Goal: Find specific page/section: Find specific page/section

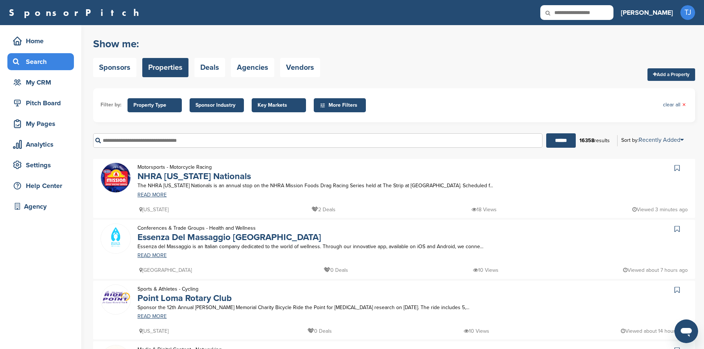
click at [279, 102] on span "Key Markets" at bounding box center [279, 105] width 43 height 8
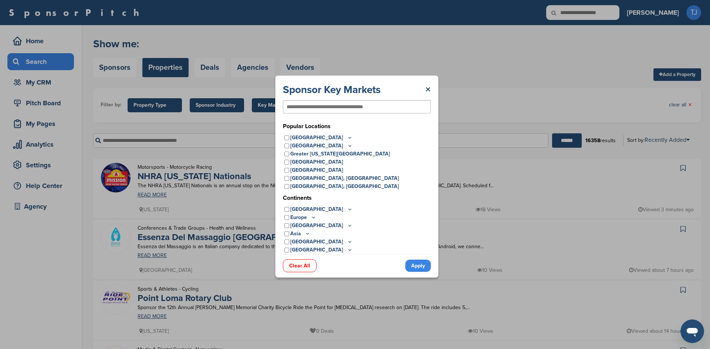
click at [296, 107] on input "text" at bounding box center [331, 107] width 89 height 7
type input "******"
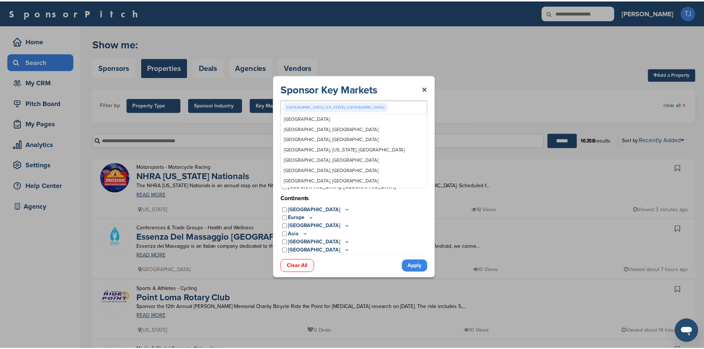
scroll to position [464, 0]
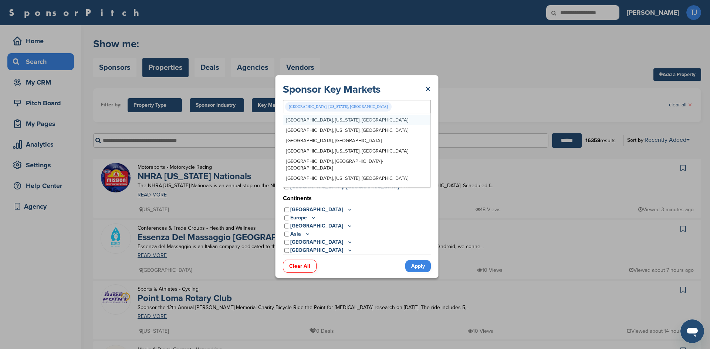
click at [413, 271] on link "Apply" at bounding box center [418, 266] width 26 height 12
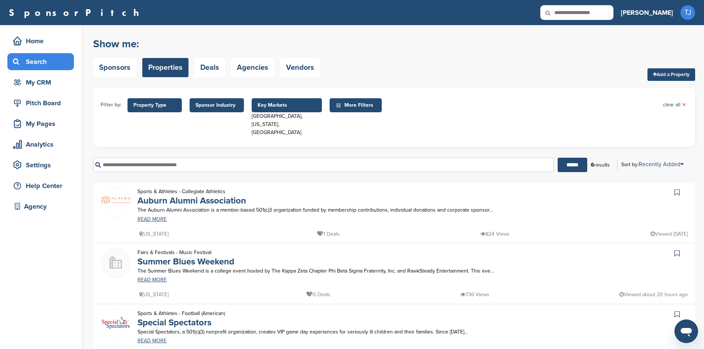
click at [155, 107] on span "Property Type" at bounding box center [154, 105] width 43 height 8
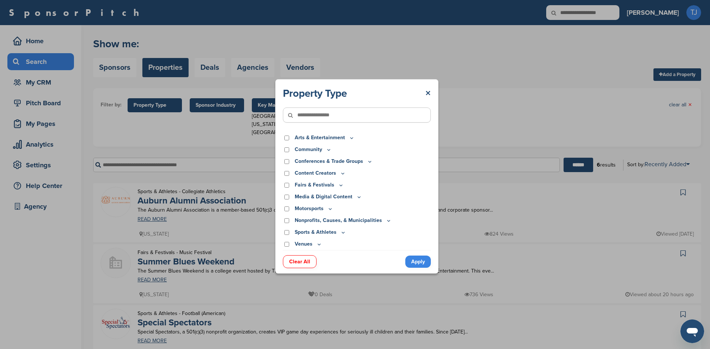
click at [121, 70] on div "Property Type × Arts & Entertainment Actor/Actress Amusement Park Aquariums Art…" at bounding box center [357, 176] width 714 height 353
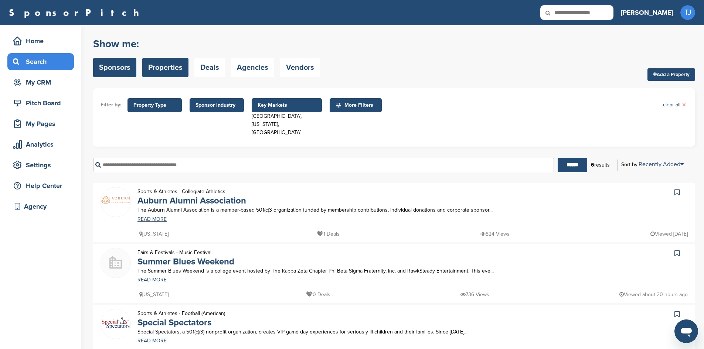
click at [113, 66] on link "Sponsors" at bounding box center [114, 67] width 43 height 19
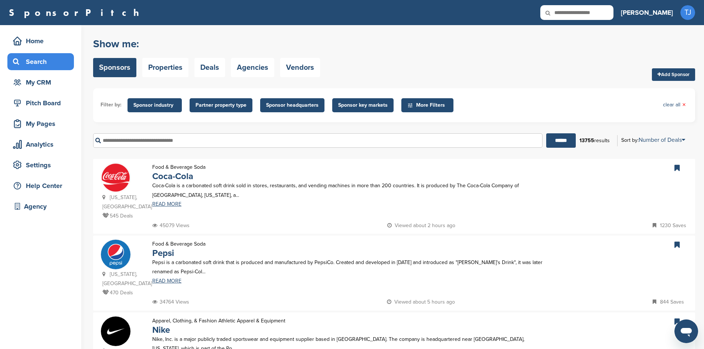
click at [357, 105] on span "Sponsor key markets" at bounding box center [363, 105] width 50 height 8
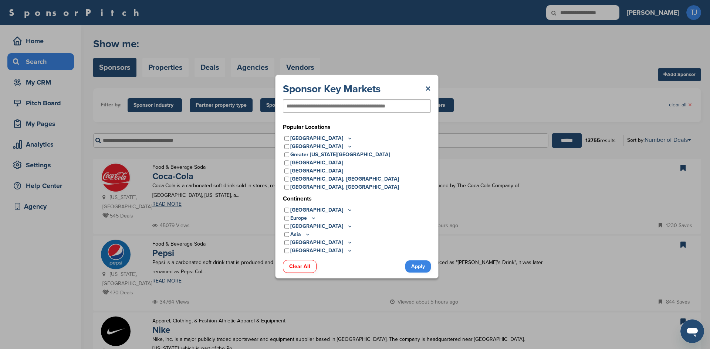
click at [316, 104] on input "text" at bounding box center [345, 106] width 116 height 7
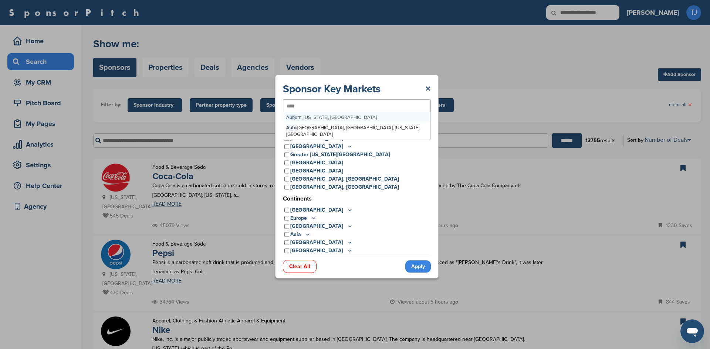
type input "*****"
